Goal: Task Accomplishment & Management: Use online tool/utility

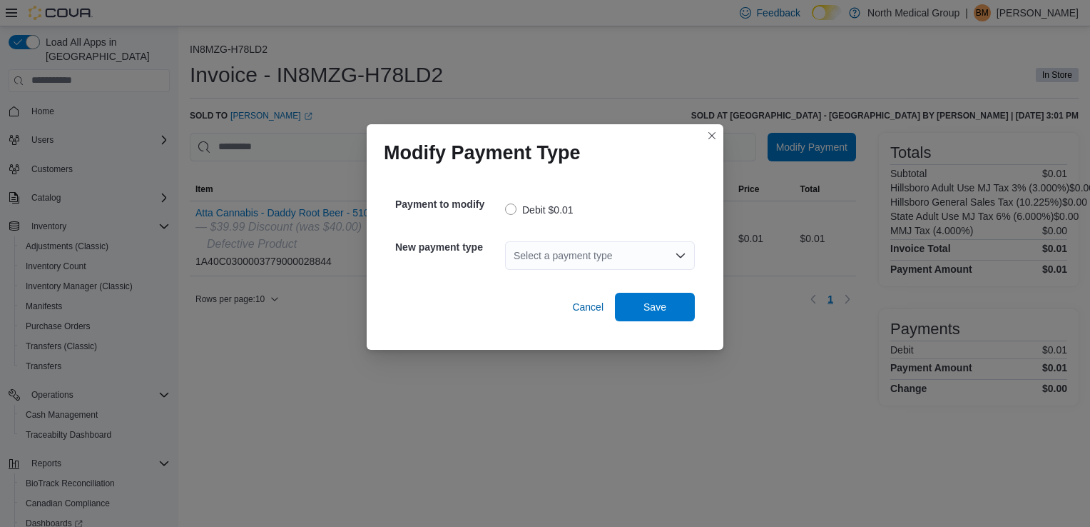
click at [571, 265] on div "Select a payment type" at bounding box center [600, 255] width 190 height 29
click at [537, 273] on span "Cash" at bounding box center [609, 280] width 156 height 14
click at [625, 298] on span "Save" at bounding box center [655, 306] width 63 height 29
